Goal: Task Accomplishment & Management: Use online tool/utility

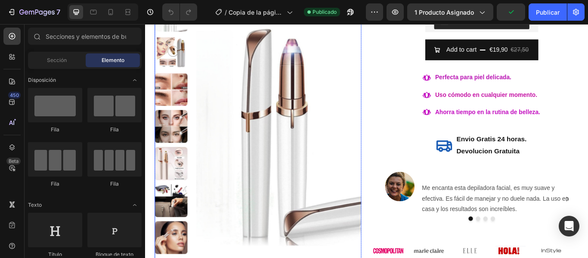
scroll to position [215, 0]
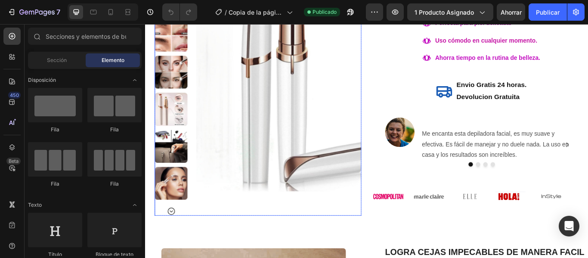
click at [174, 241] on icon "Carousel Next Arrow" at bounding box center [175, 242] width 10 height 10
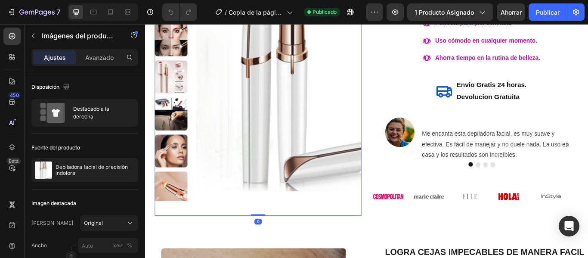
click at [174, 241] on div at bounding box center [175, 80] width 38 height 333
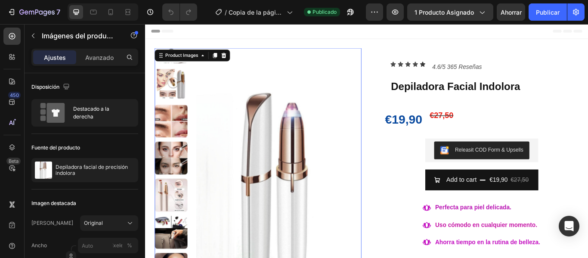
scroll to position [0, 0]
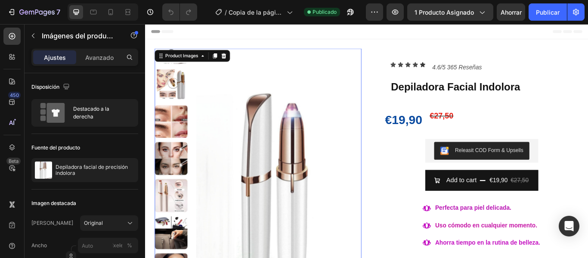
click at [171, 93] on img at bounding box center [175, 94] width 38 height 38
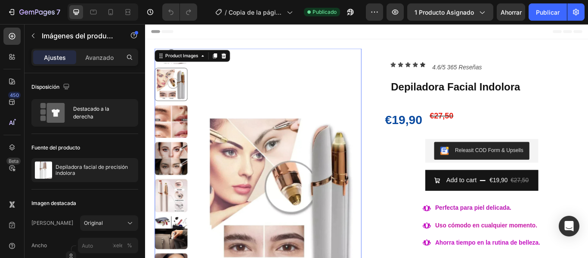
click at [176, 135] on img at bounding box center [175, 137] width 38 height 38
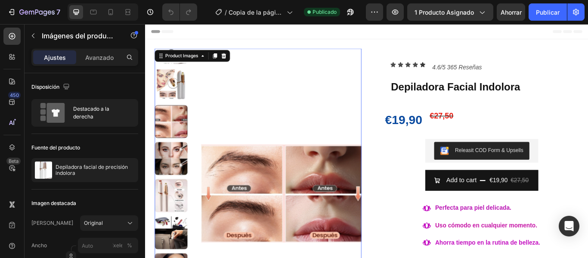
click at [179, 170] on img at bounding box center [175, 181] width 38 height 38
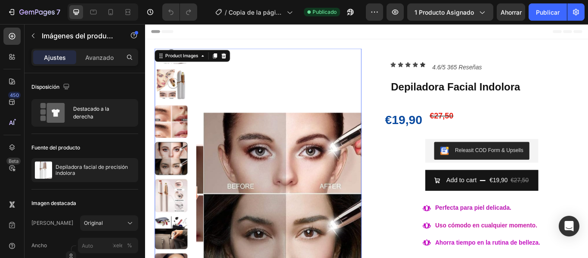
click at [179, 224] on img at bounding box center [175, 224] width 38 height 38
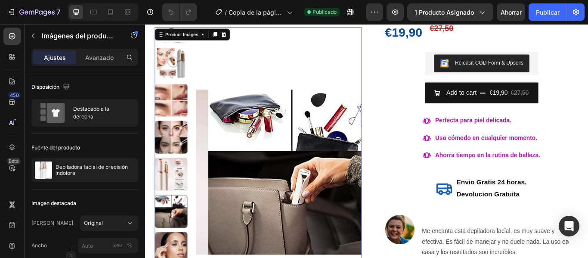
scroll to position [129, 0]
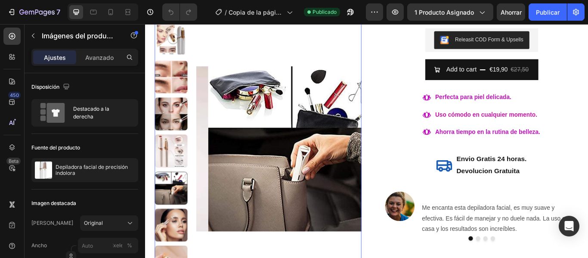
click at [177, 258] on img at bounding box center [175, 258] width 38 height 38
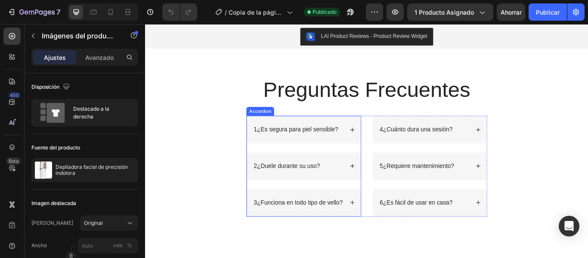
scroll to position [1453, 0]
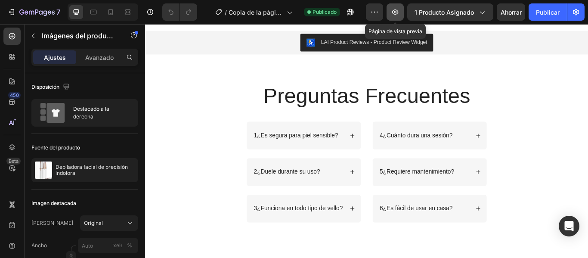
click at [392, 12] on icon "button" at bounding box center [395, 12] width 9 height 9
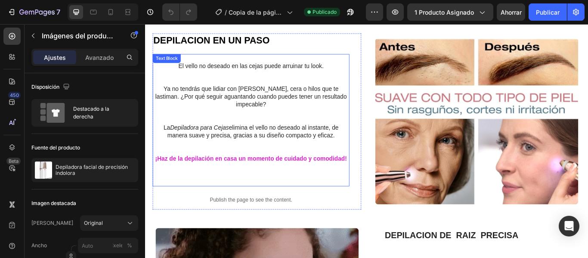
scroll to position [634, 0]
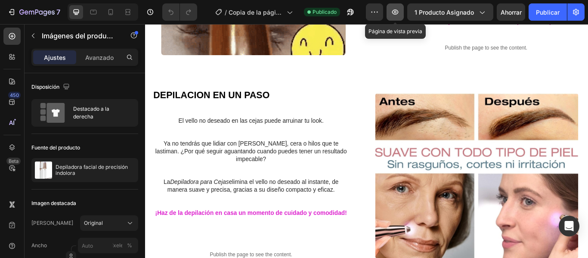
click at [394, 11] on icon "button" at bounding box center [395, 11] width 6 height 5
